Goal: Transaction & Acquisition: Purchase product/service

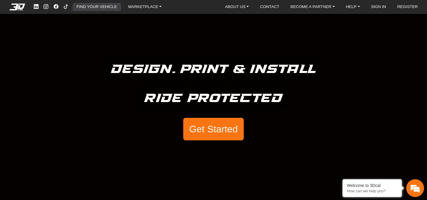
click at [92, 8] on link "FIND YOUR VEHICLE" at bounding box center [96, 7] width 45 height 8
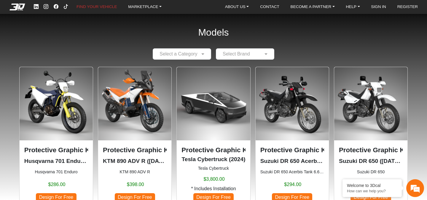
click at [192, 52] on input "text" at bounding box center [176, 53] width 40 height 7
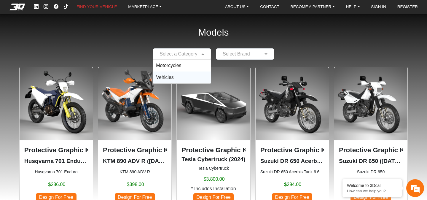
click at [190, 74] on div "Vehicles" at bounding box center [182, 77] width 58 height 12
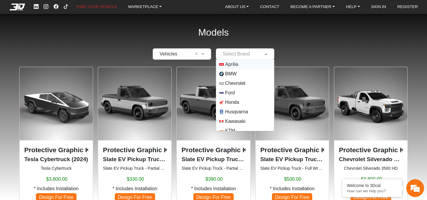
click at [255, 51] on input "text" at bounding box center [239, 53] width 40 height 7
click at [298, 31] on div "Models × Vehicles × Select Brand Aprilia BMW Chevrolet Ford Honda Husqvarna Kaw…" at bounding box center [213, 105] width 427 height 211
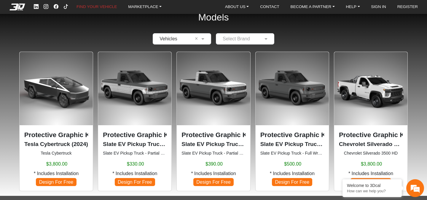
scroll to position [36, 0]
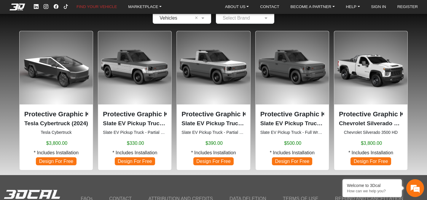
click at [303, 117] on p "Protective Graphic Kit" at bounding box center [292, 114] width 64 height 10
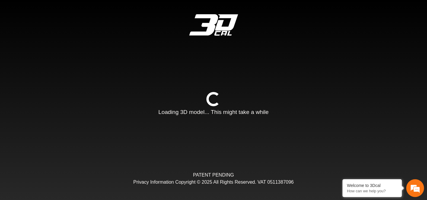
type input "*"
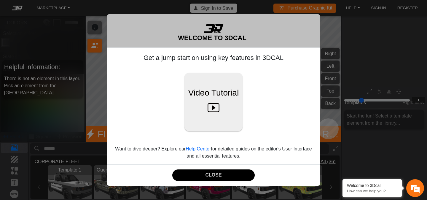
scroll to position [75, 69]
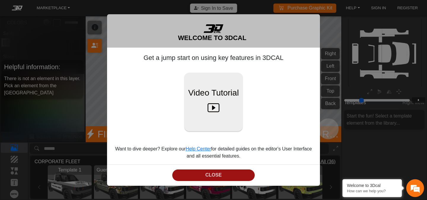
click at [197, 177] on button "CLOSE" at bounding box center [213, 175] width 82 height 12
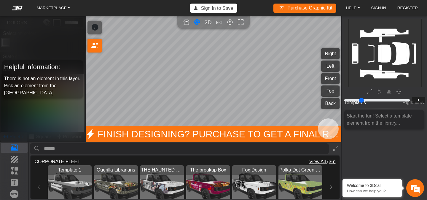
click at [98, 28] on icon at bounding box center [95, 28] width 7 height 10
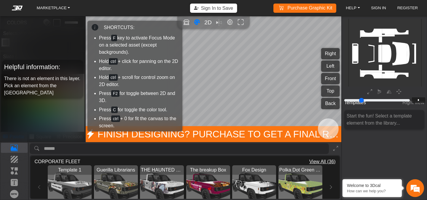
click at [92, 27] on icon at bounding box center [95, 28] width 7 height 10
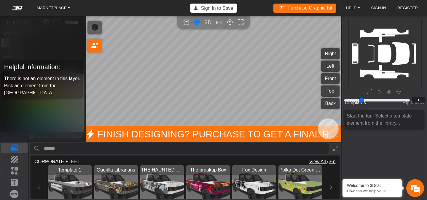
click at [53, 116] on div "Helpful information: There is not an element in this layer. Pick an element fro…" at bounding box center [42, 78] width 85 height 125
click at [16, 31] on div "Helpful information: There is not an element in this layer. Pick an element fro…" at bounding box center [42, 78] width 85 height 125
click at [53, 10] on link "MARKETPLACE" at bounding box center [53, 8] width 38 height 8
